Goal: Information Seeking & Learning: Learn about a topic

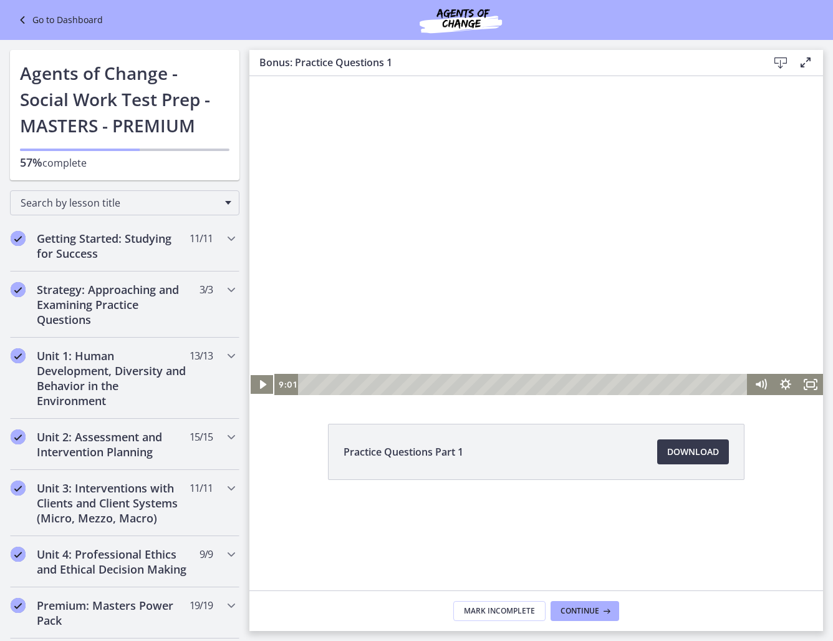
scroll to position [479, 0]
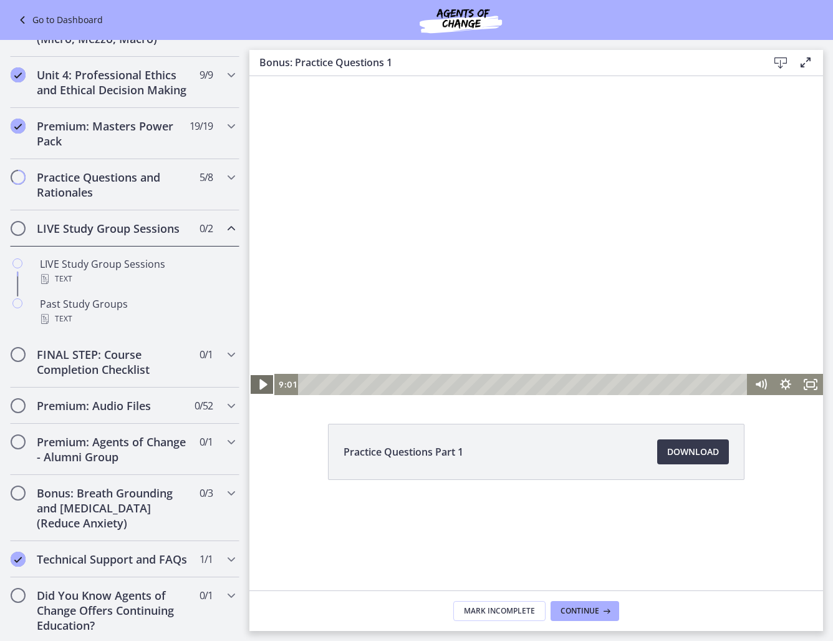
click at [256, 382] on icon "Play Video" at bounding box center [263, 385] width 30 height 26
click at [262, 387] on icon "Pause" at bounding box center [262, 384] width 25 height 21
click at [257, 382] on icon "Play Video" at bounding box center [262, 384] width 25 height 21
click at [264, 387] on icon "Pause" at bounding box center [262, 385] width 8 height 10
click at [263, 382] on icon "Play Video" at bounding box center [262, 384] width 6 height 9
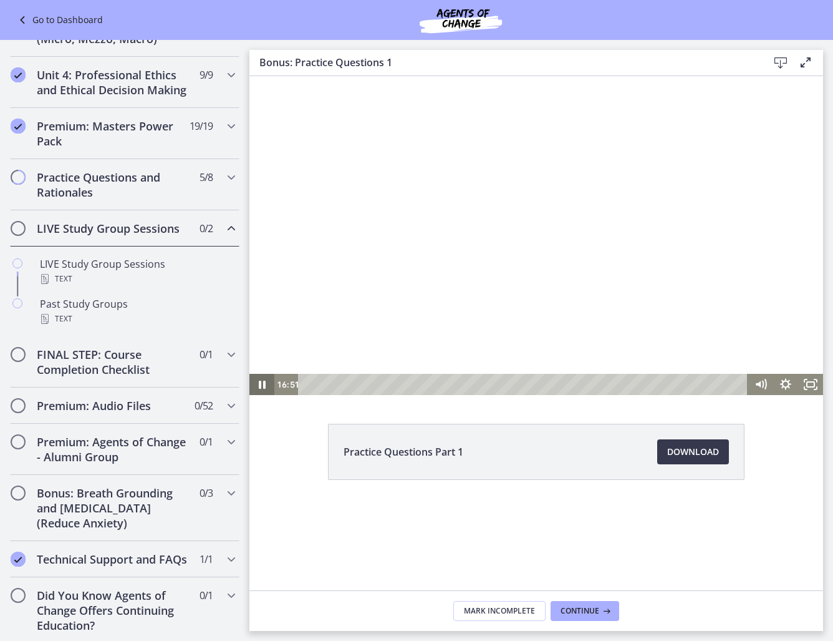
click at [263, 384] on icon "Pause" at bounding box center [262, 385] width 7 height 8
click at [257, 381] on icon "Play Video" at bounding box center [263, 385] width 30 height 26
click at [261, 384] on icon "Pause" at bounding box center [262, 385] width 30 height 26
click at [262, 384] on icon "Play Video" at bounding box center [262, 384] width 6 height 9
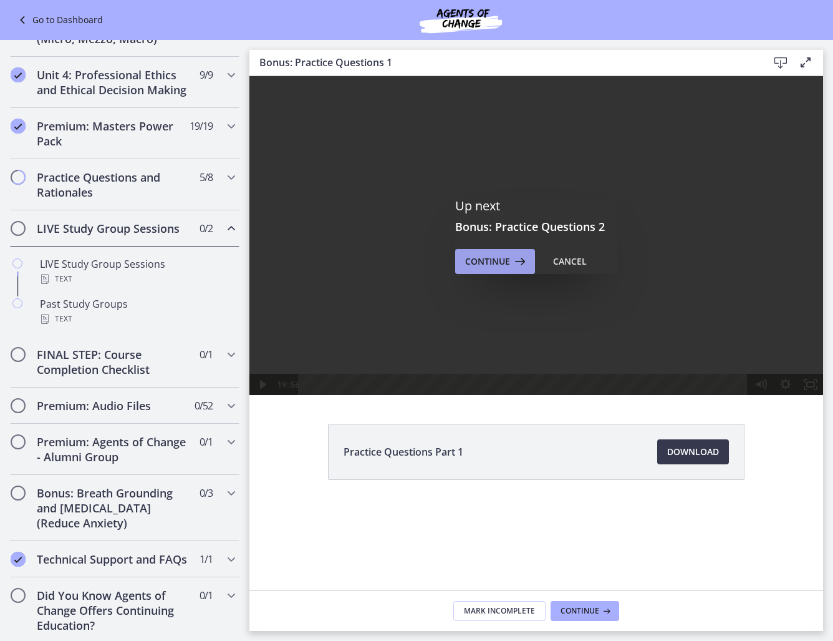
click at [475, 261] on span "Continue" at bounding box center [487, 261] width 45 height 15
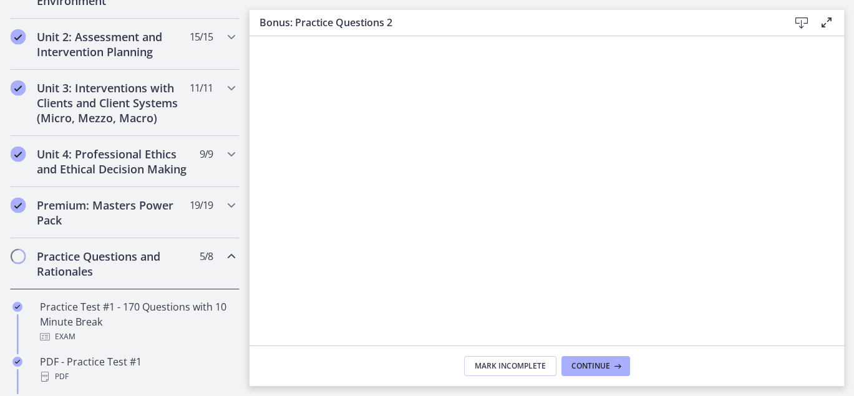
scroll to position [420, 0]
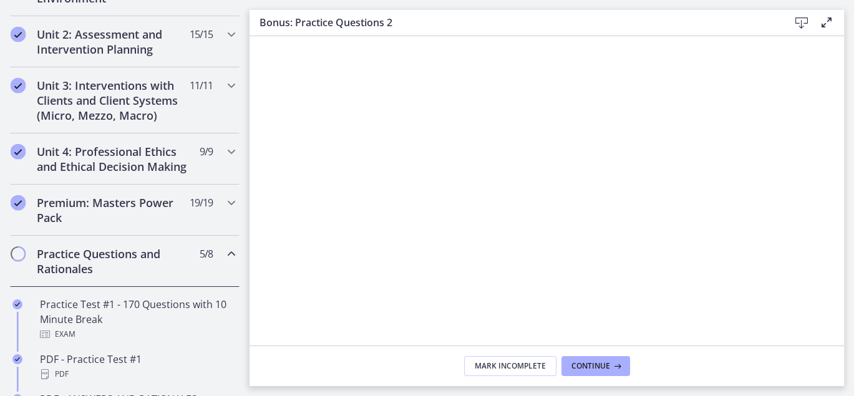
drag, startPoint x: 408, startPoint y: 37, endPoint x: 385, endPoint y: 86, distance: 54.4
click at [385, 86] on div at bounding box center [547, 195] width 584 height 328
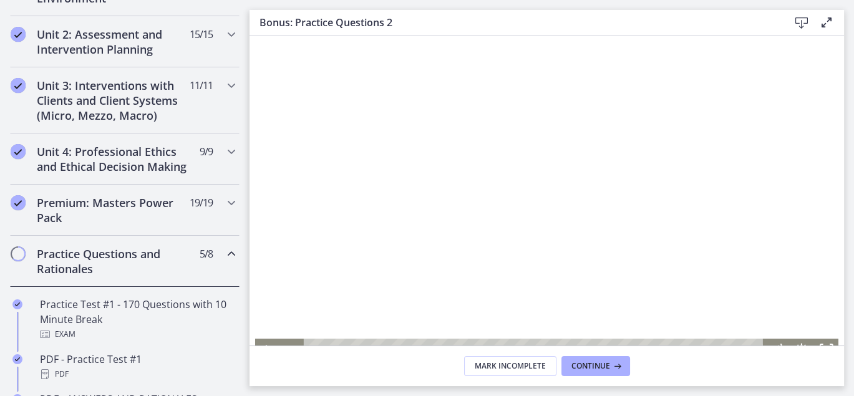
scroll to position [138, 0]
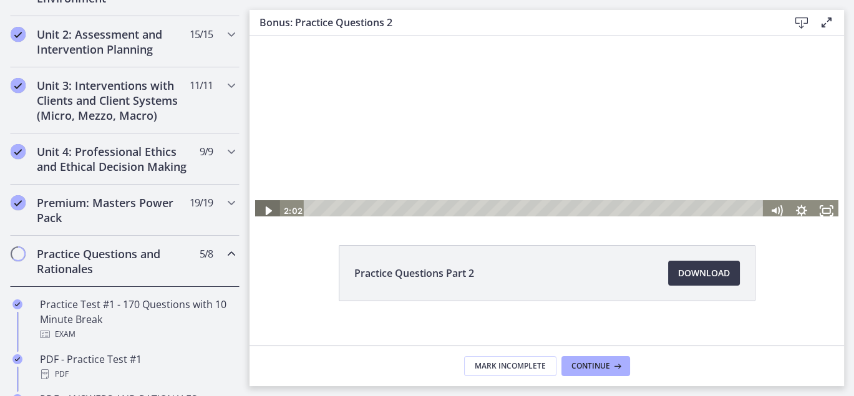
click at [266, 208] on icon "Play Video" at bounding box center [268, 210] width 25 height 21
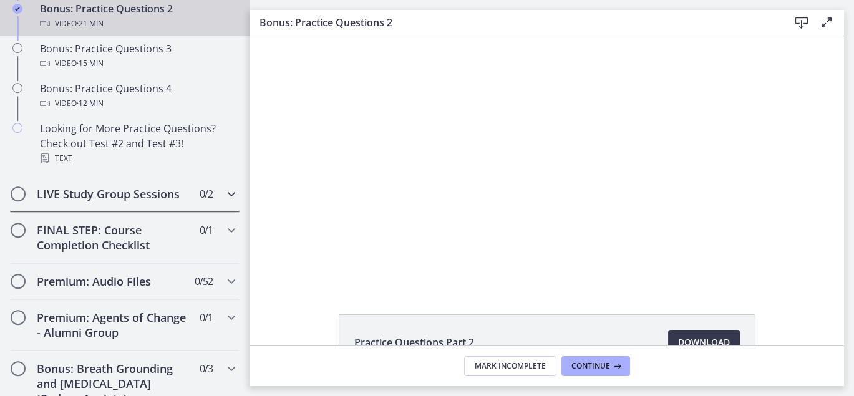
scroll to position [974, 0]
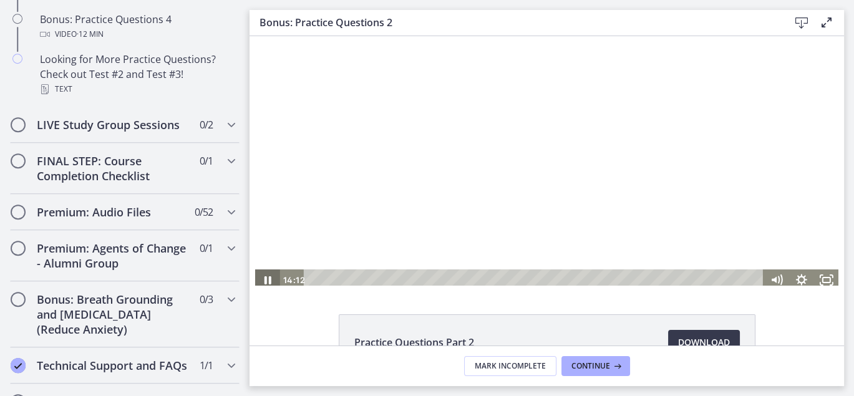
click at [262, 279] on icon "Pause" at bounding box center [267, 279] width 25 height 21
click at [265, 277] on icon "Play Video" at bounding box center [268, 280] width 6 height 9
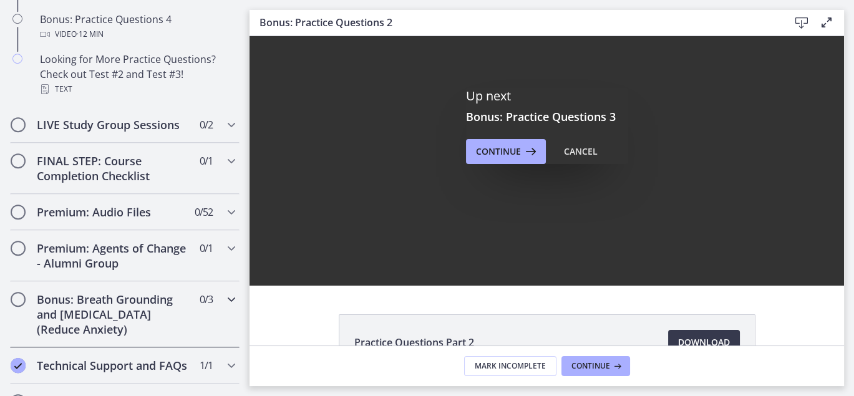
scroll to position [0, 0]
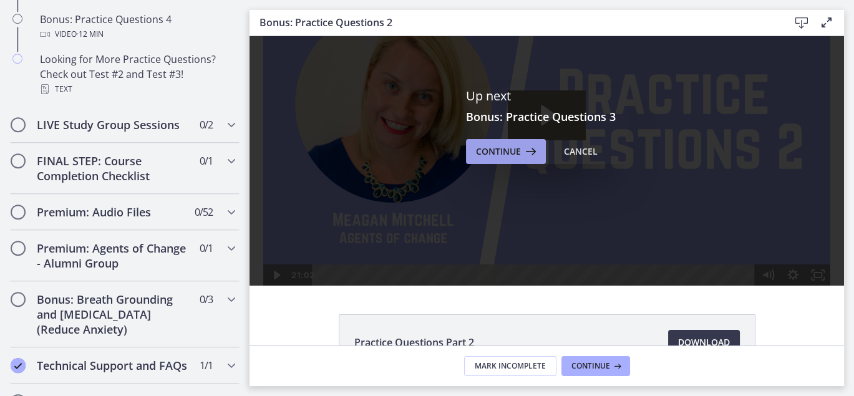
click at [521, 149] on icon at bounding box center [529, 151] width 17 height 15
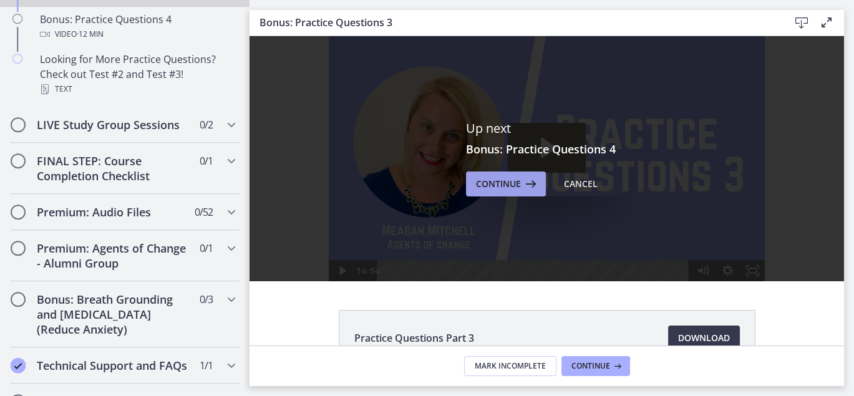
click at [512, 180] on span "Continue" at bounding box center [498, 184] width 45 height 15
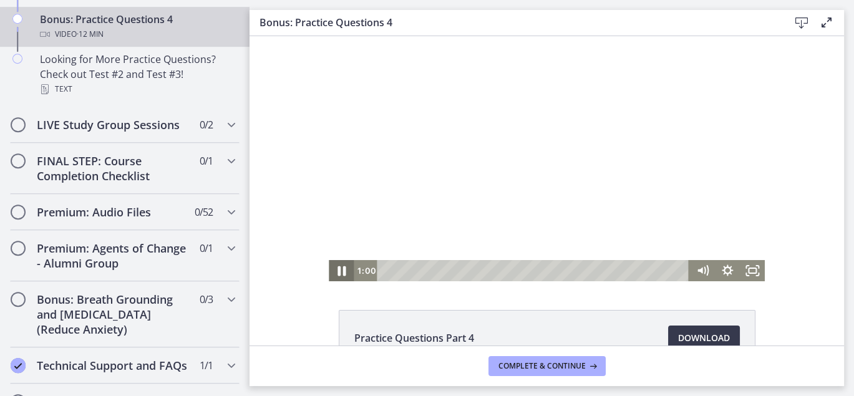
click at [337, 273] on icon "Pause" at bounding box center [341, 271] width 30 height 26
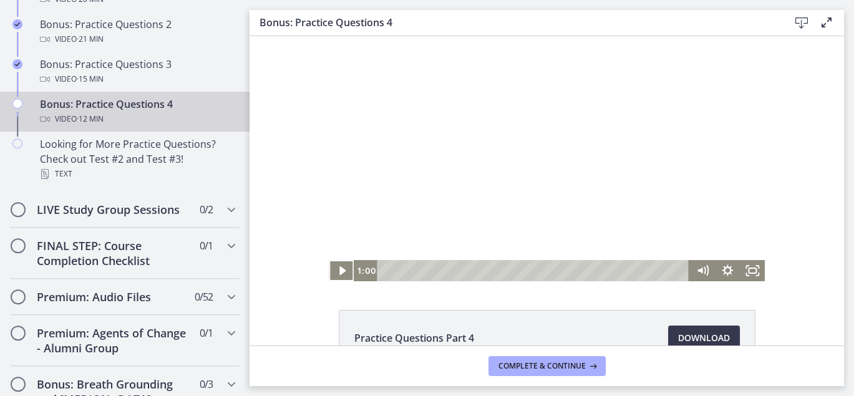
scroll to position [890, 0]
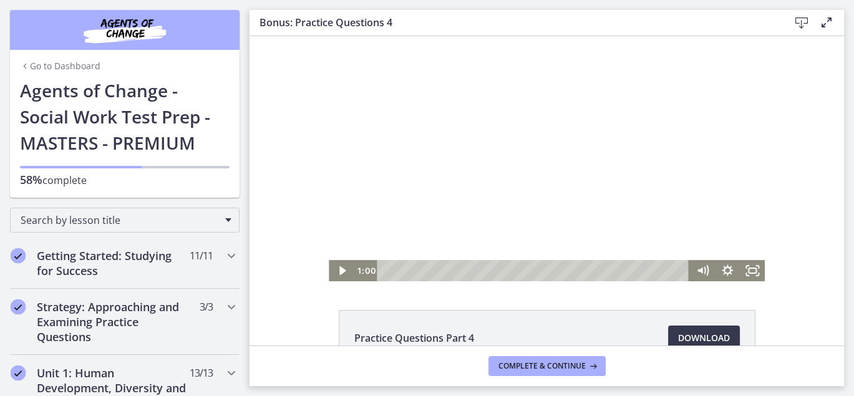
scroll to position [890, 0]
